Goal: Find specific page/section: Find specific page/section

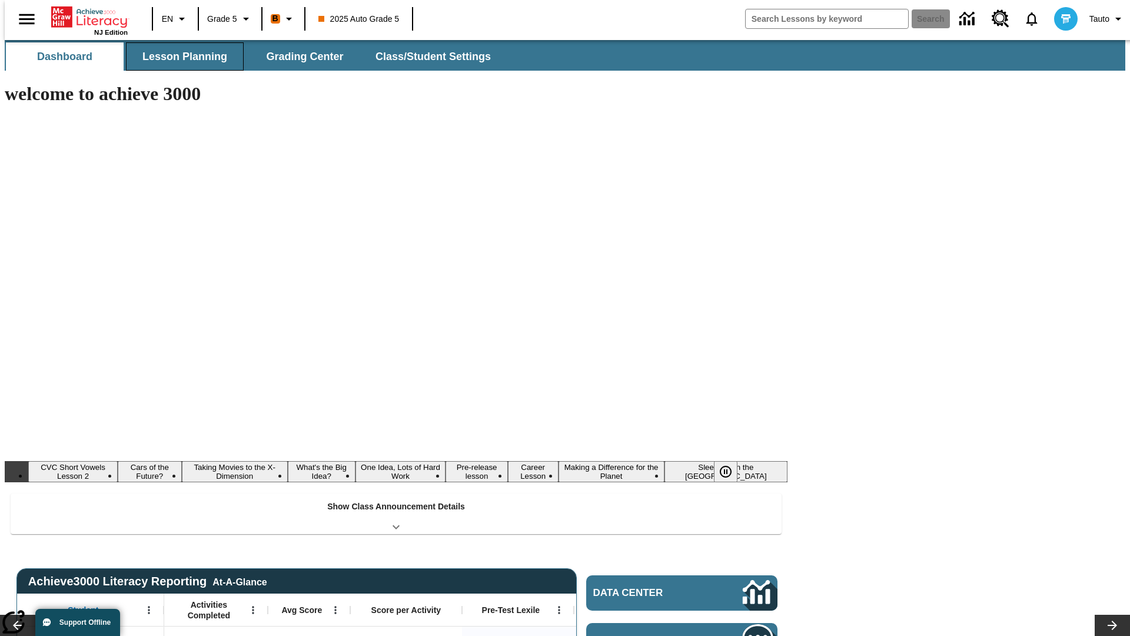
click at [180, 56] on button "Lesson Planning" at bounding box center [185, 56] width 118 height 28
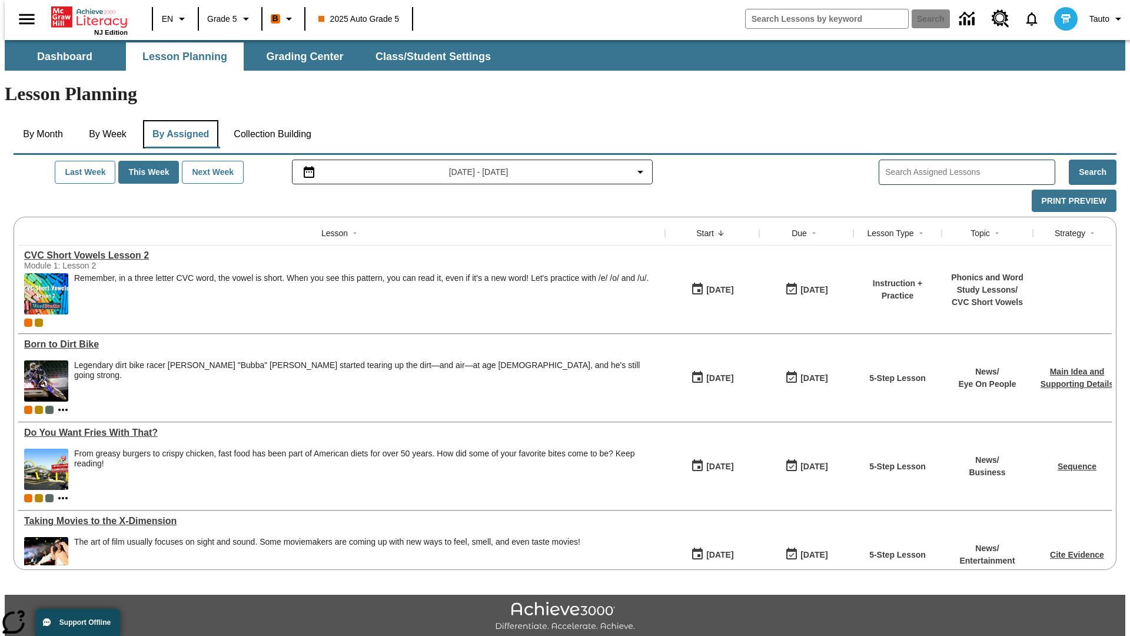
click at [178, 120] on button "By Assigned" at bounding box center [180, 134] width 75 height 28
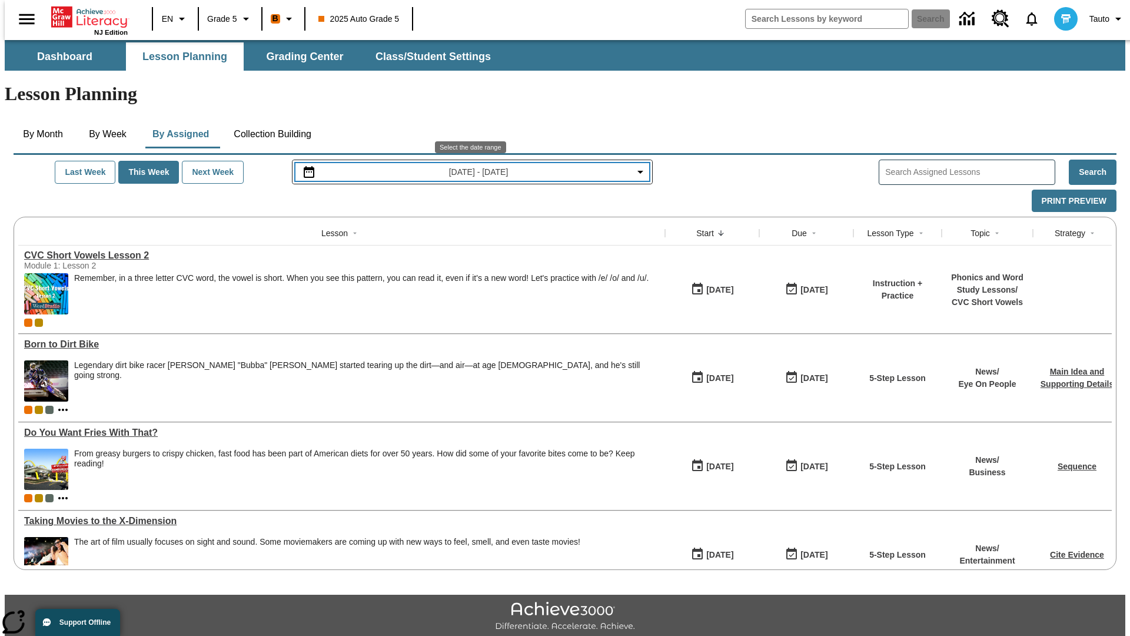
click at [471, 166] on span "[DATE] - [DATE]" at bounding box center [478, 172] width 59 height 12
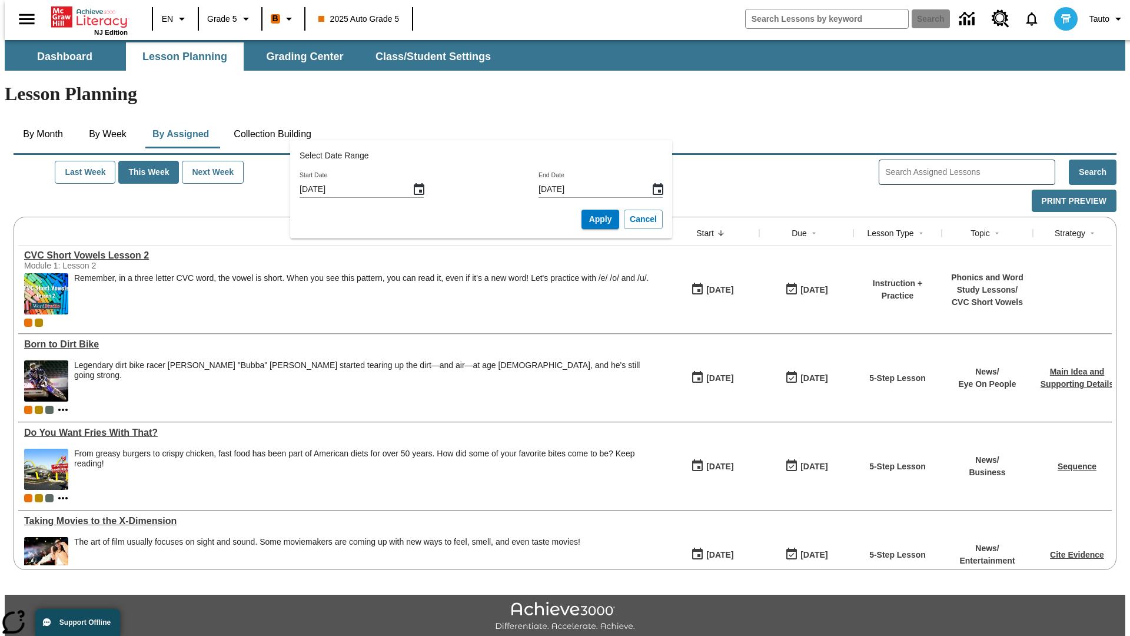
click at [423, 189] on icon "Start Date, Choose date, August 17, 2025, Selected" at bounding box center [419, 189] width 11 height 12
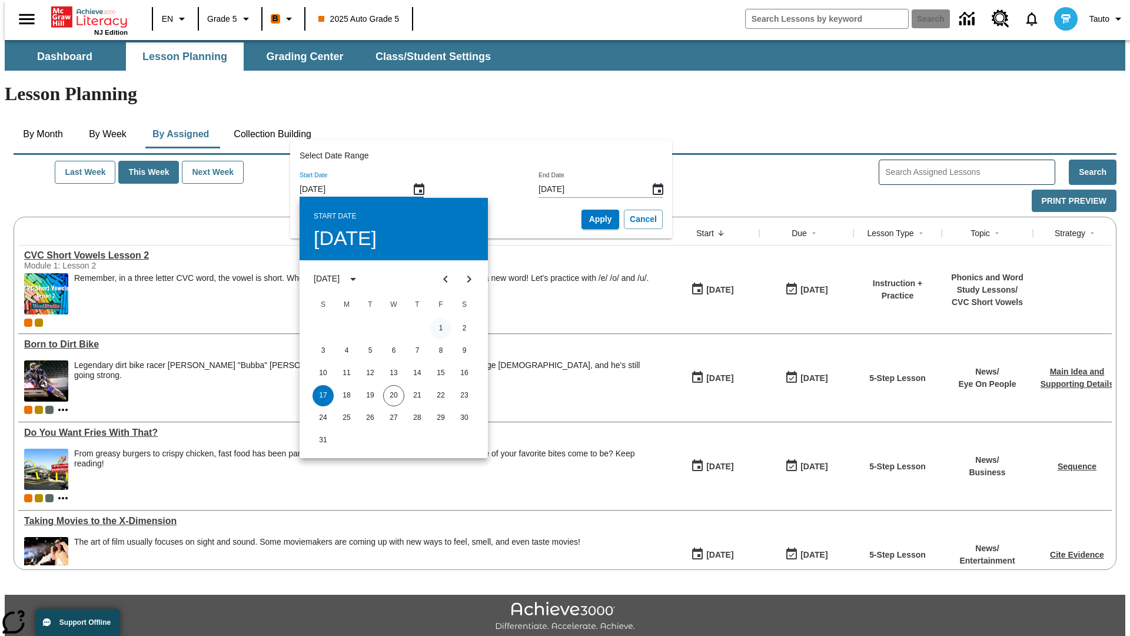
click at [441, 328] on button "1" at bounding box center [440, 328] width 21 height 21
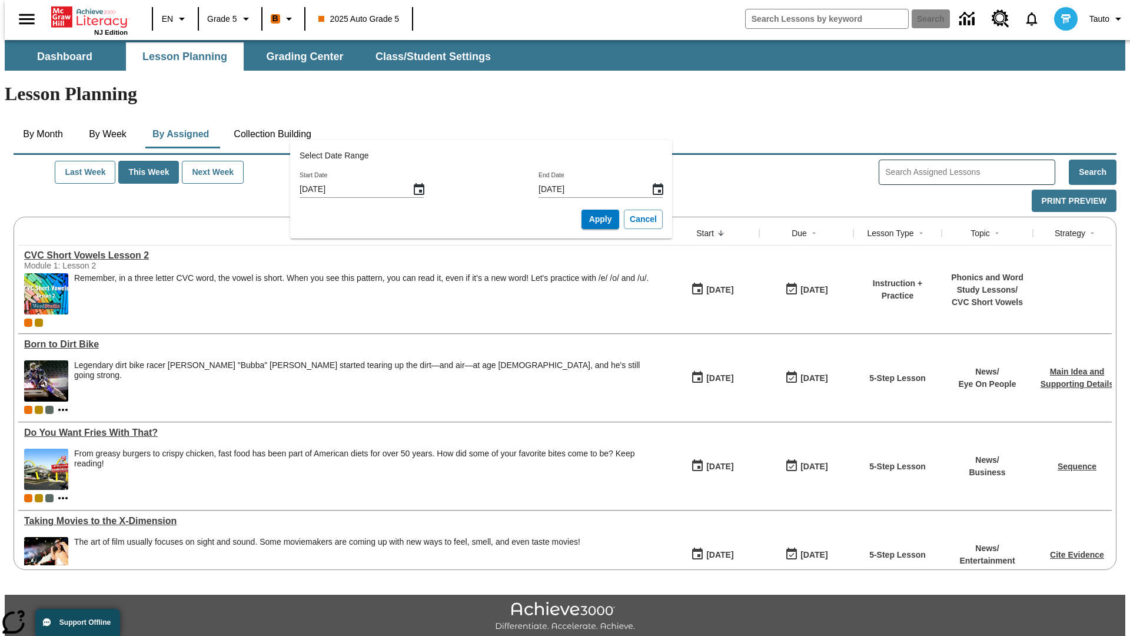
type input "[DATE]"
